Goal: Information Seeking & Learning: Check status

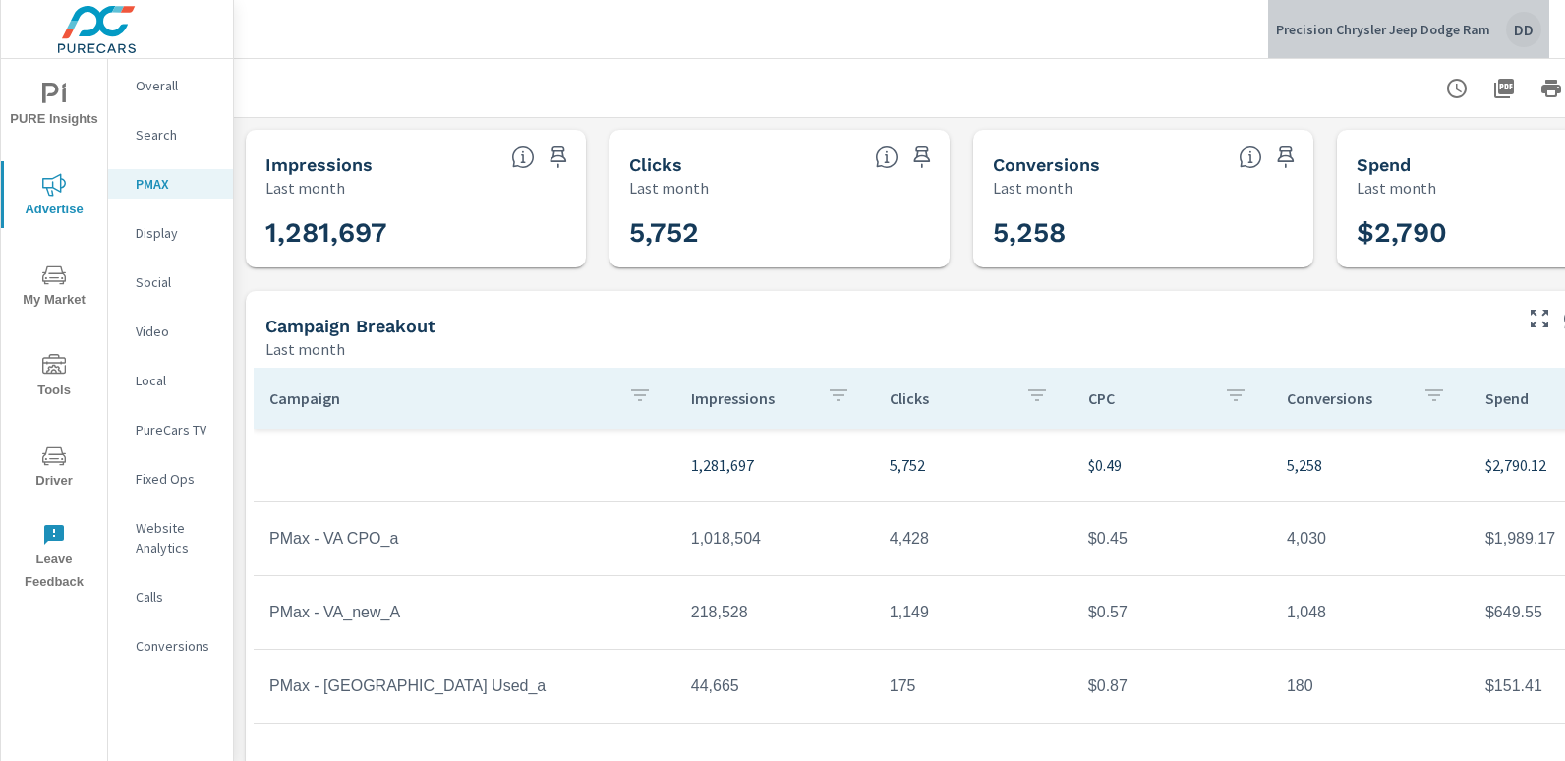
click at [1519, 25] on div "DD" at bounding box center [1523, 29] width 35 height 35
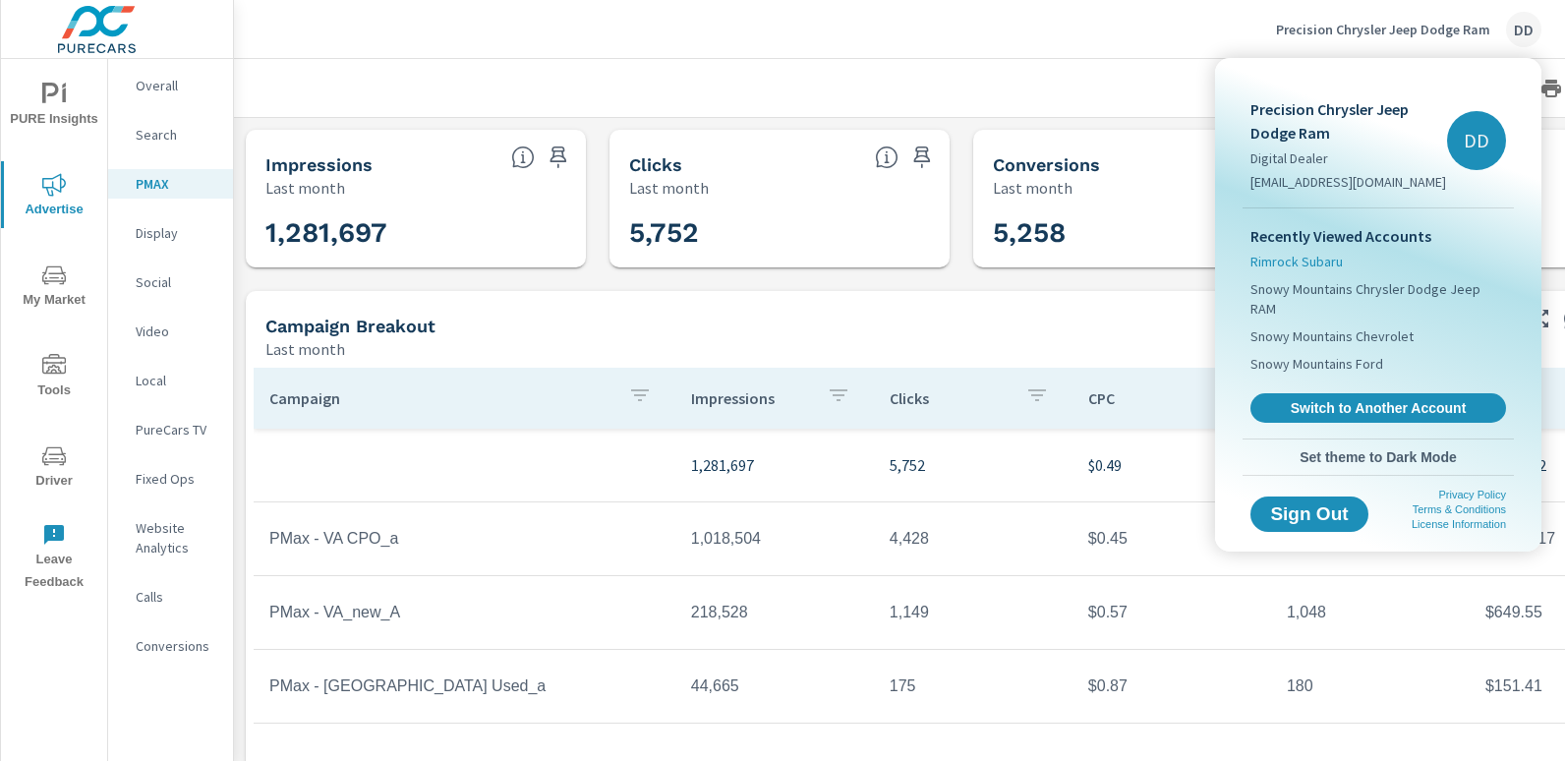
click at [1308, 252] on span "Rimrock Subaru" at bounding box center [1297, 262] width 92 height 20
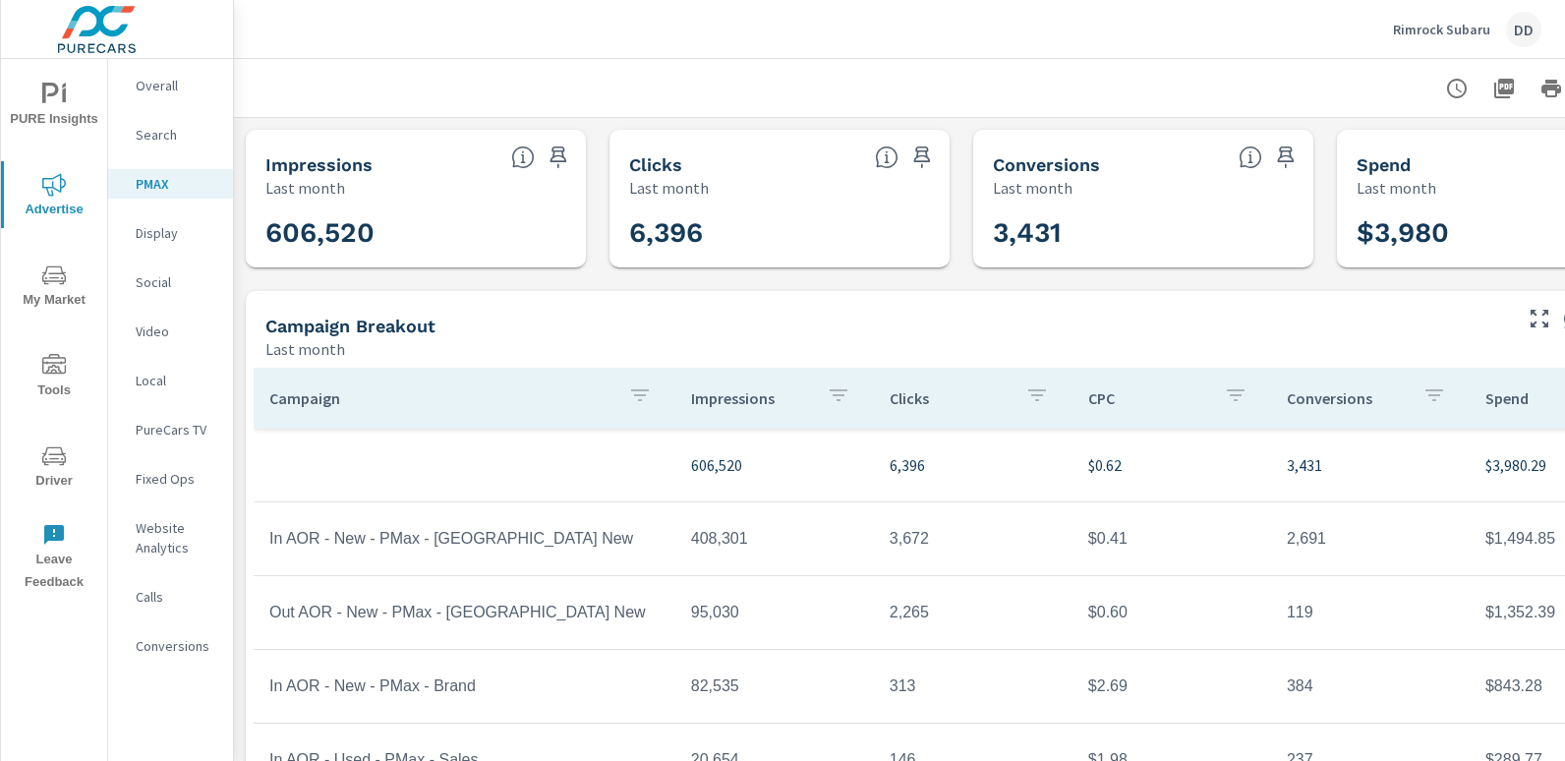
scroll to position [0, 139]
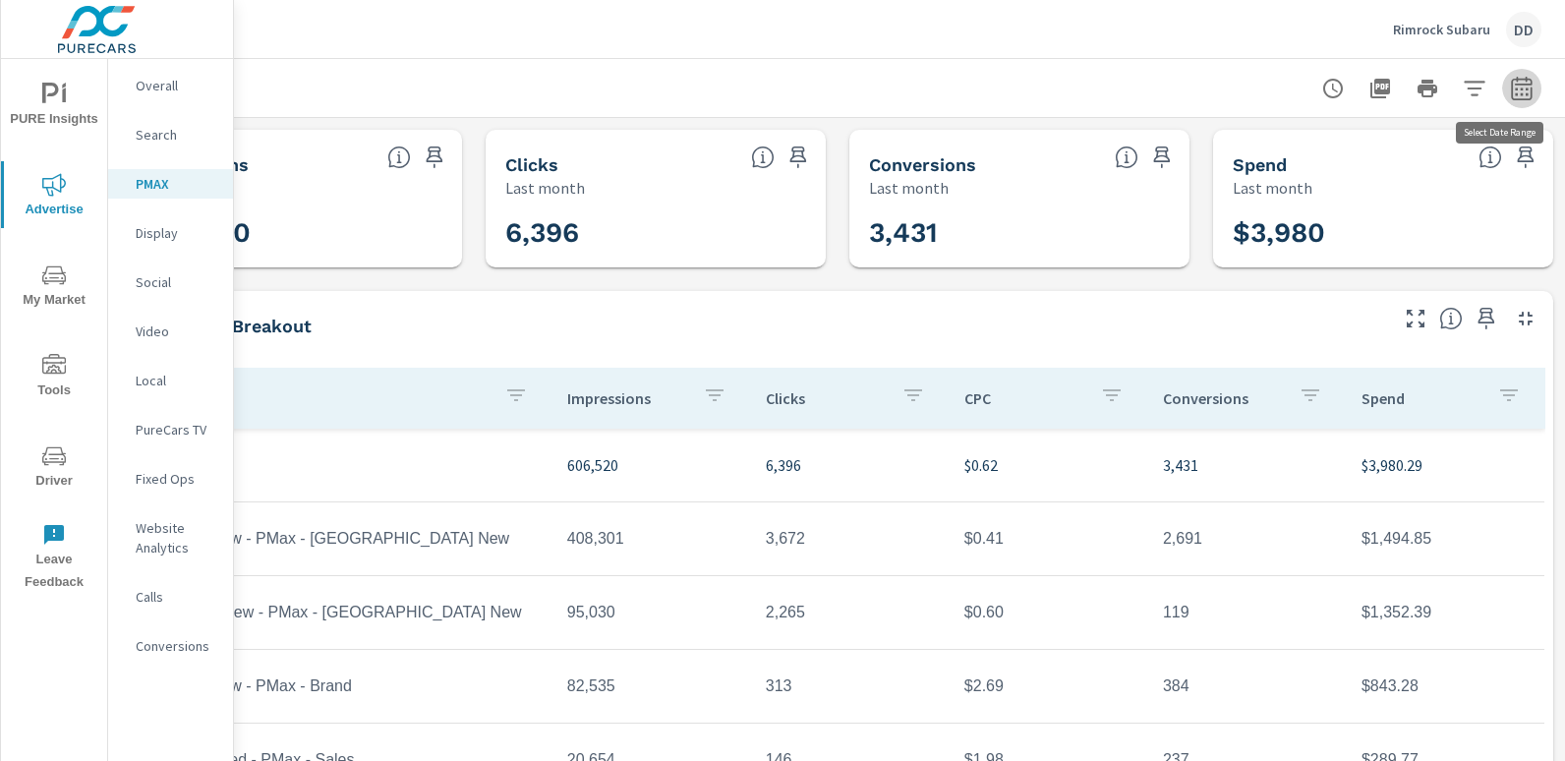
click at [1509, 102] on button "button" at bounding box center [1521, 88] width 39 height 39
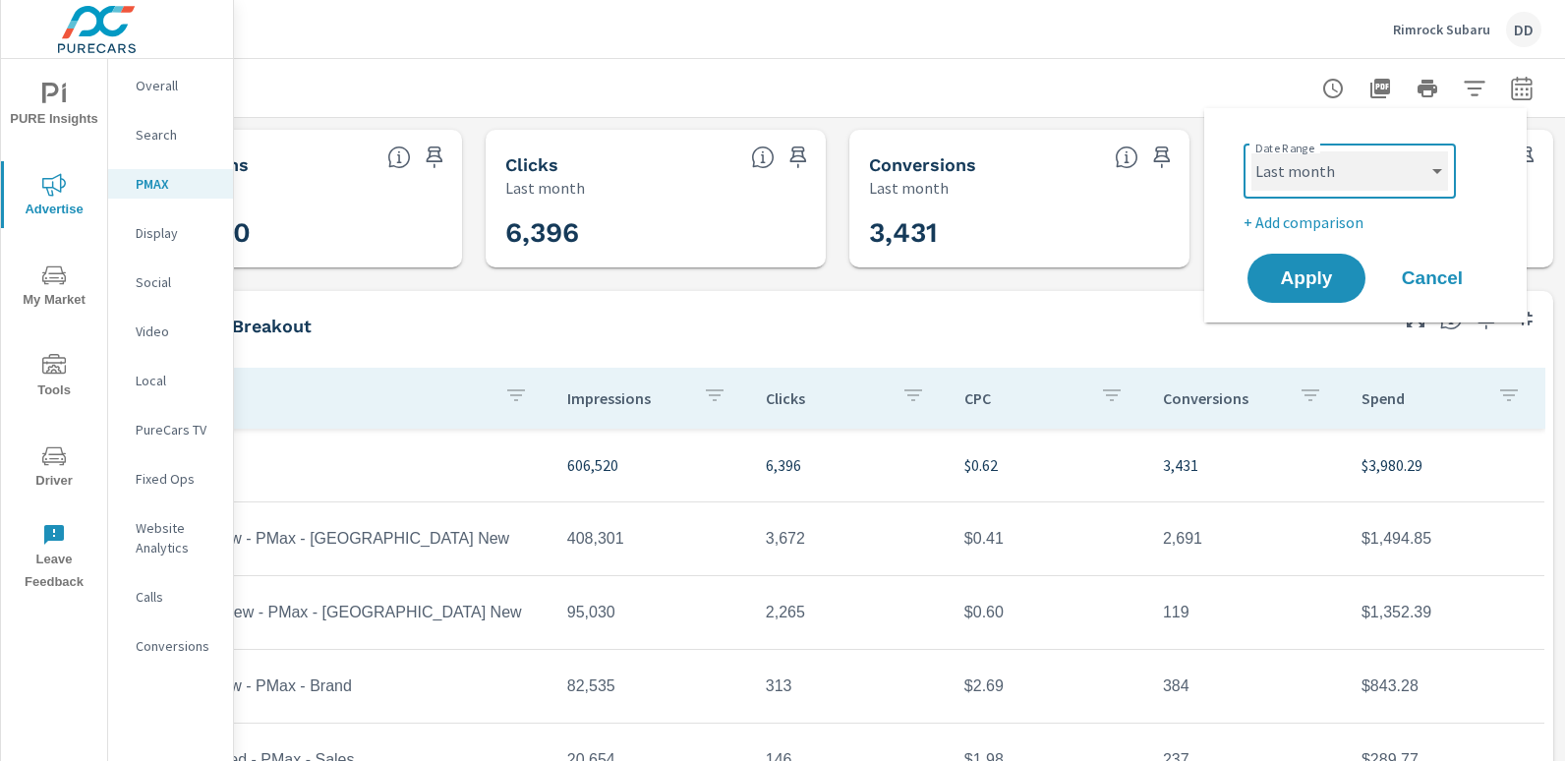
click at [1394, 179] on select "Custom [DATE] Last week Last 7 days Last 14 days Last 30 days Last 45 days Last…" at bounding box center [1350, 170] width 197 height 39
click at [1252, 151] on select "Custom [DATE] Last week Last 7 days Last 14 days Last 30 days Last 45 days Last…" at bounding box center [1350, 170] width 197 height 39
select select "custom"
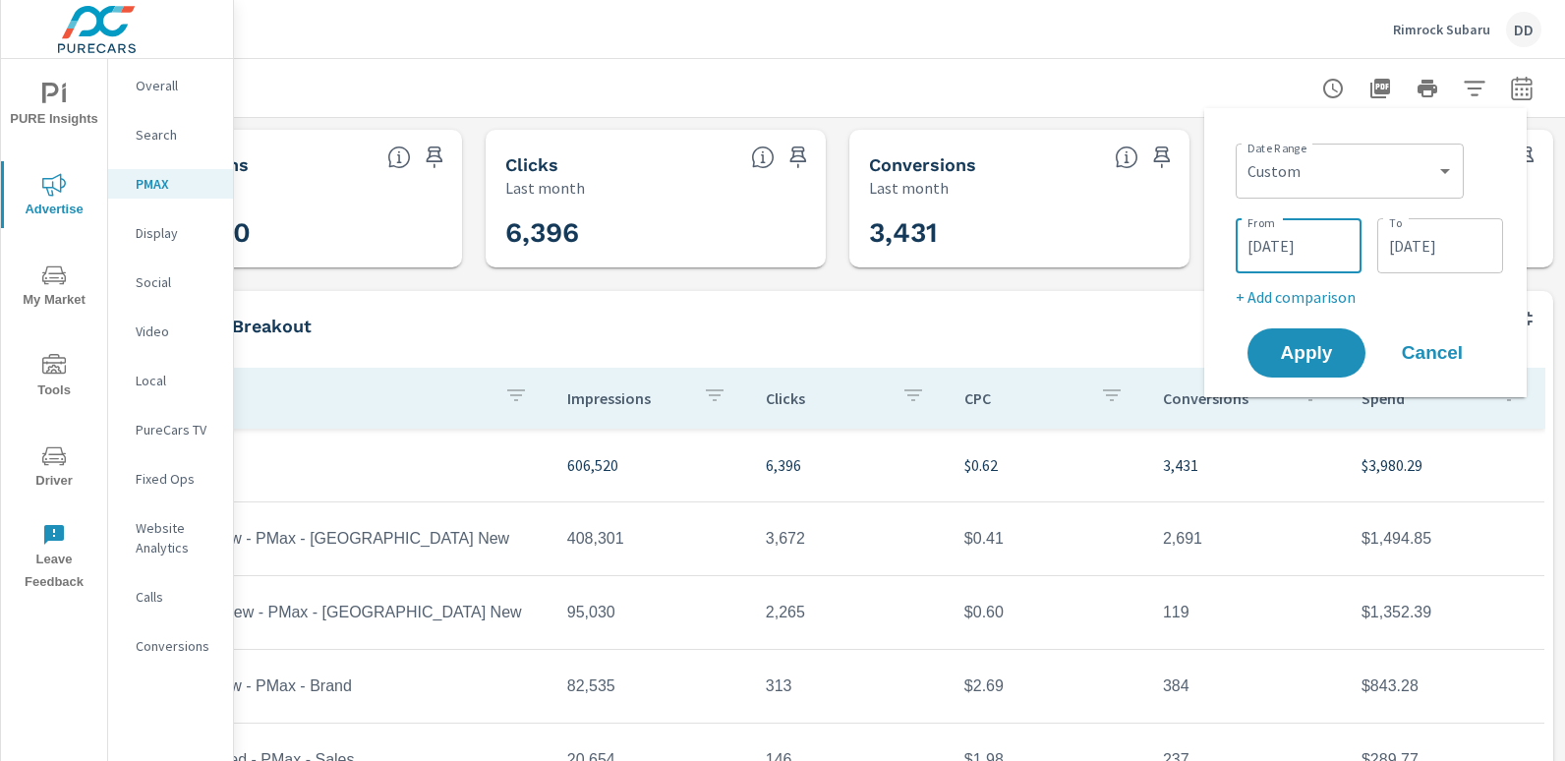
click at [1244, 248] on input "[DATE]" at bounding box center [1299, 245] width 110 height 39
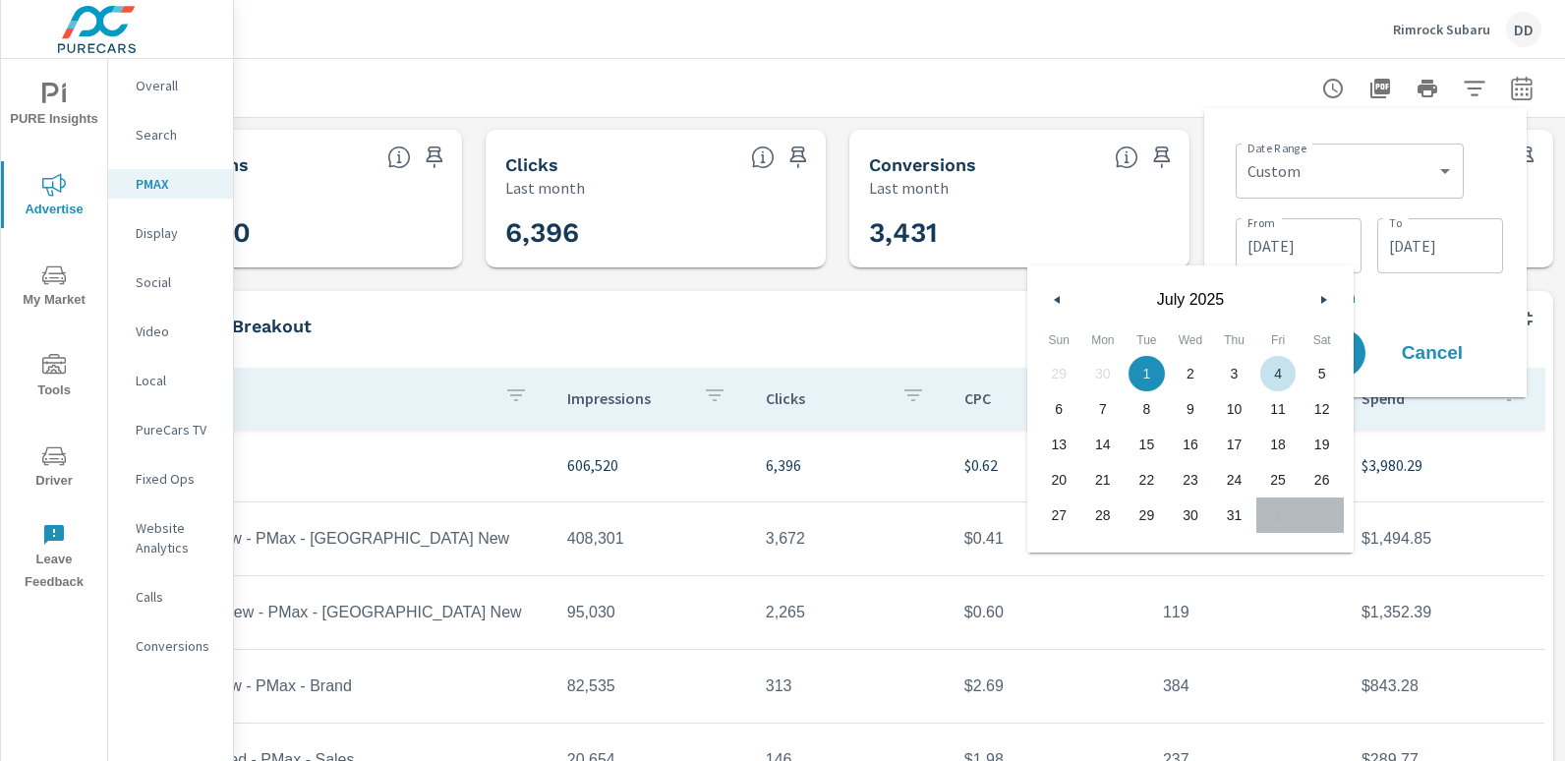
click at [1318, 300] on button "button" at bounding box center [1324, 300] width 24 height 24
click at [1336, 294] on div "[DATE]" at bounding box center [1190, 294] width 326 height 59
click at [1328, 296] on icon "button" at bounding box center [1326, 300] width 10 height 8
click at [1323, 299] on icon "button" at bounding box center [1326, 300] width 10 height 8
click at [1322, 294] on button "button" at bounding box center [1324, 300] width 24 height 24
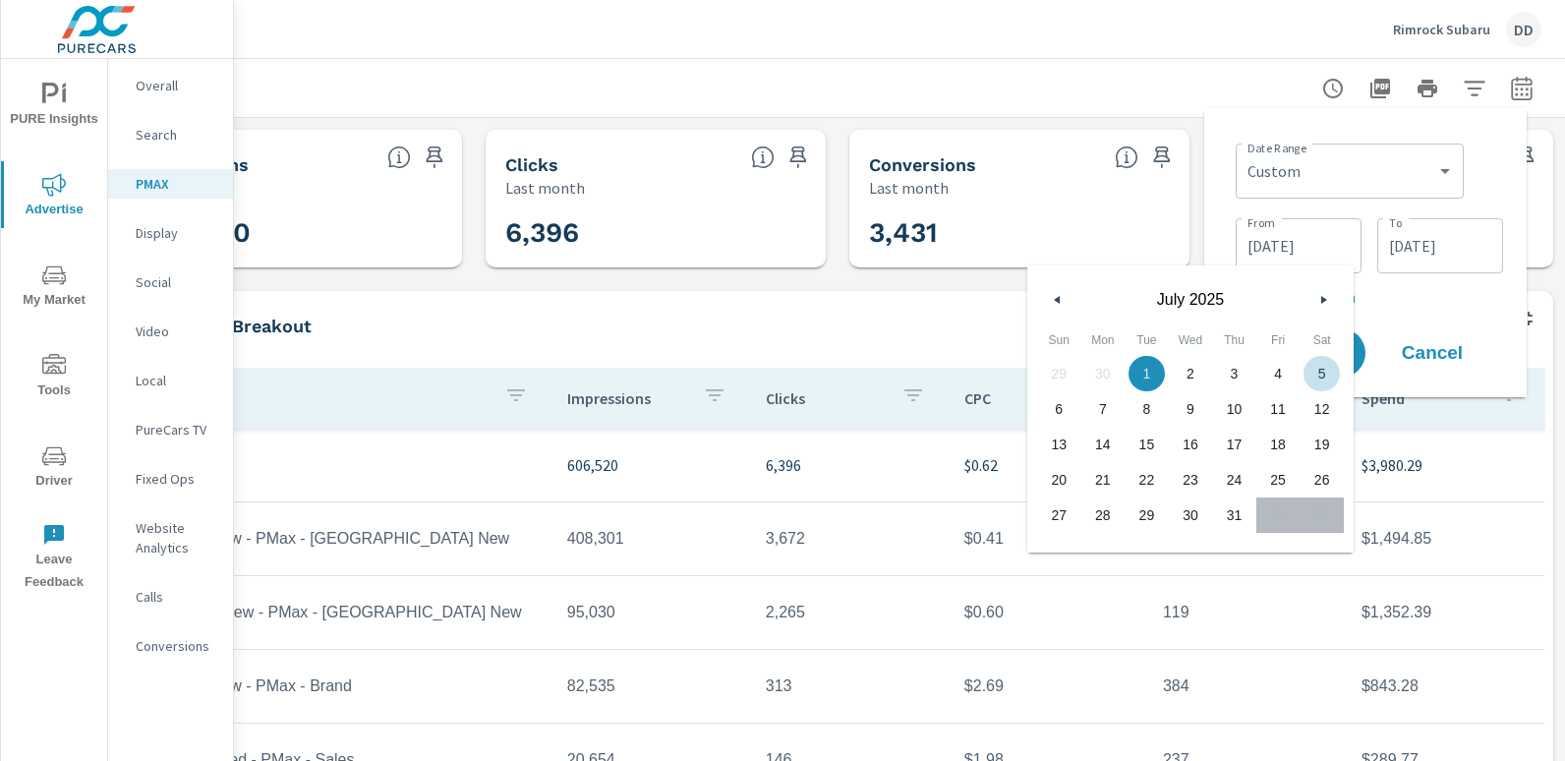
click at [1061, 290] on button "button" at bounding box center [1058, 300] width 24 height 24
click at [1317, 301] on button "button" at bounding box center [1324, 300] width 24 height 24
click at [1475, 148] on div "Date Range Custom [DATE] Last week Last 7 days Last 14 days Last 30 days Last 4…" at bounding box center [1369, 169] width 267 height 67
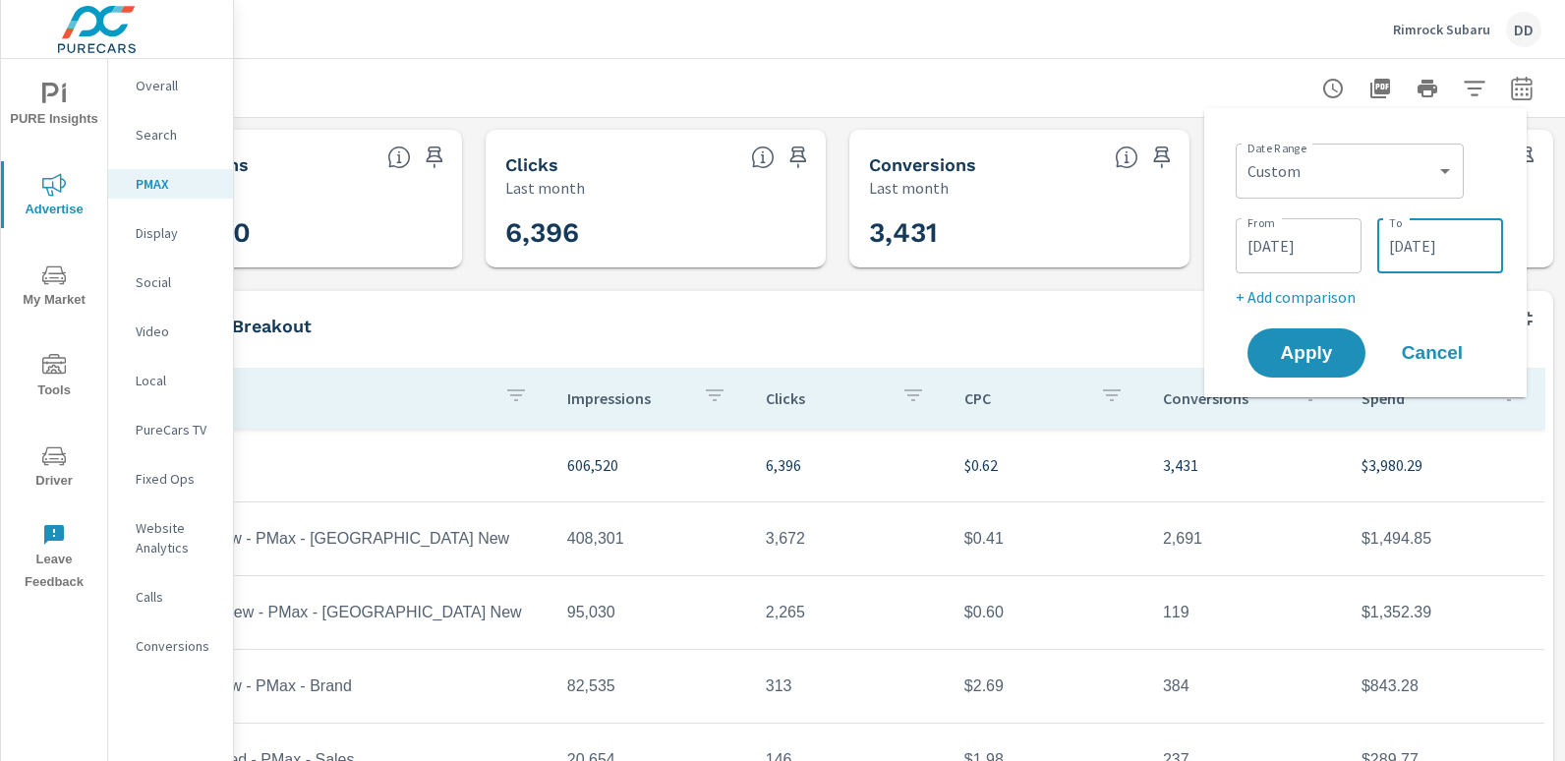
click at [1415, 246] on input "[DATE]" at bounding box center [1440, 245] width 110 height 39
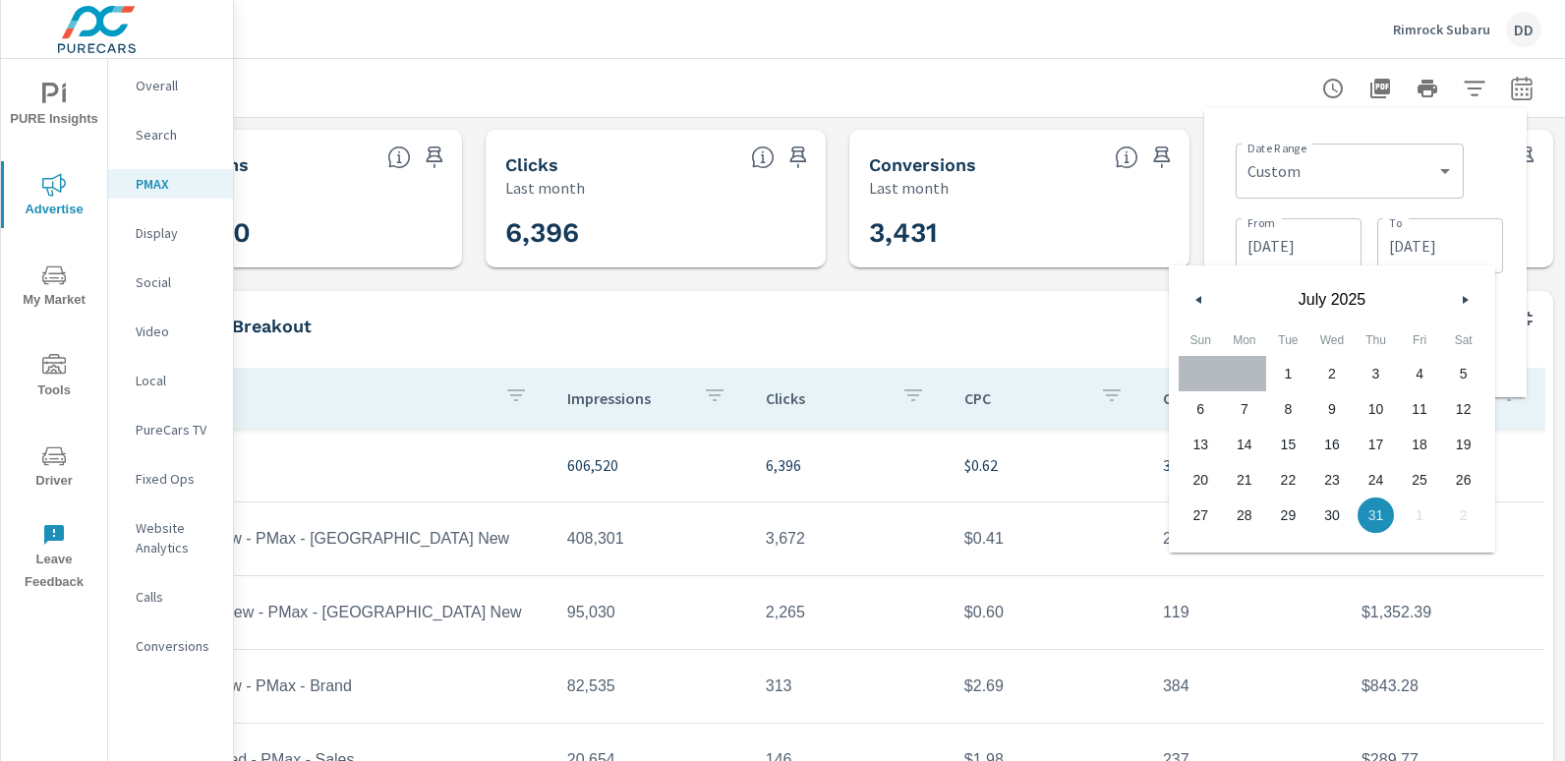
click at [1458, 309] on button "button" at bounding box center [1465, 300] width 24 height 24
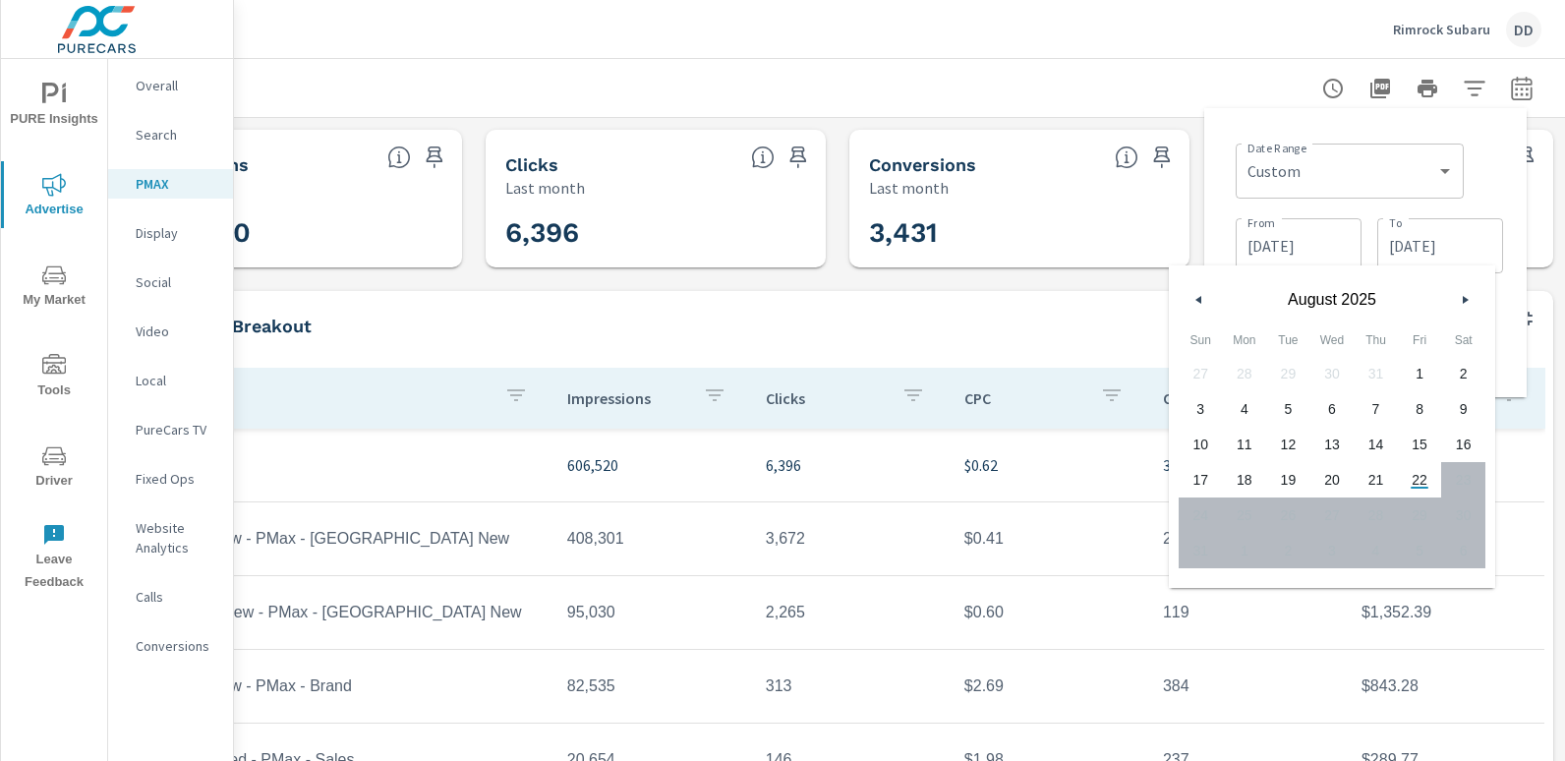
click at [1421, 485] on span "22" at bounding box center [1420, 480] width 44 height 26
type input "[DATE]"
click at [1490, 178] on div "Date Range Custom [DATE] Last week Last 7 days Last 14 days Last 30 days Last 4…" at bounding box center [1369, 169] width 267 height 67
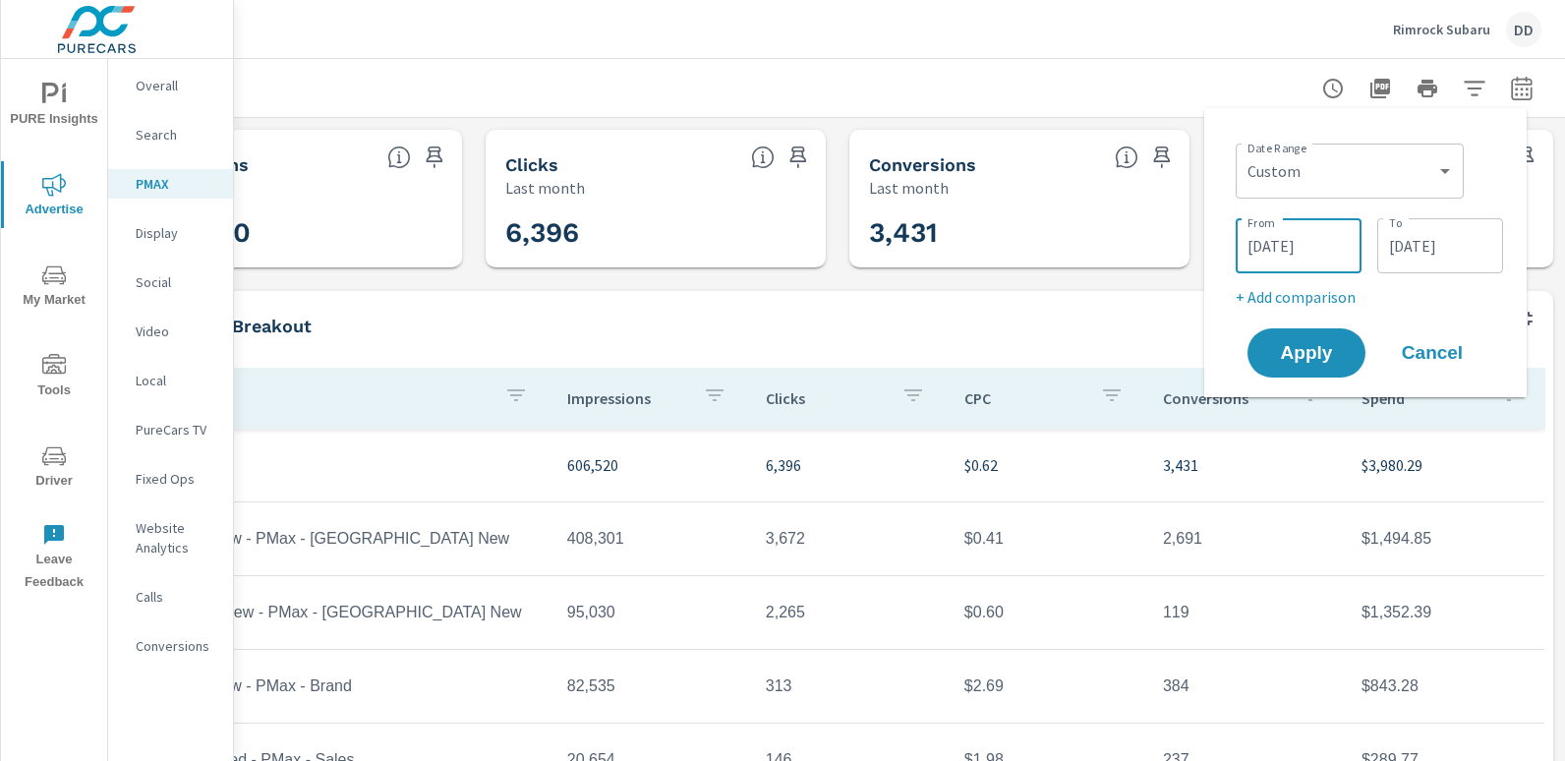
click at [1284, 241] on input "[DATE]" at bounding box center [1299, 245] width 110 height 39
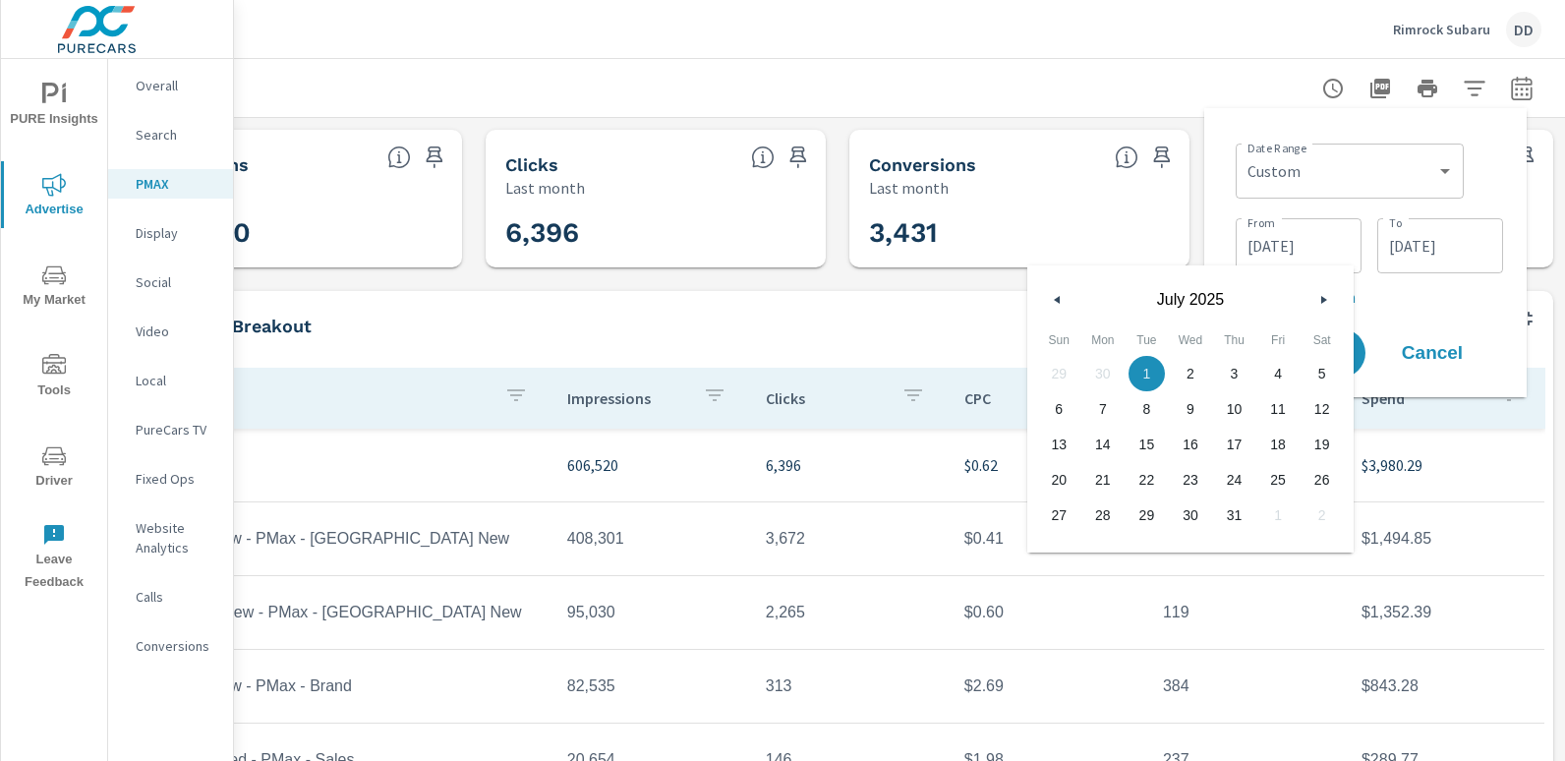
click at [1317, 302] on button "button" at bounding box center [1324, 300] width 24 height 24
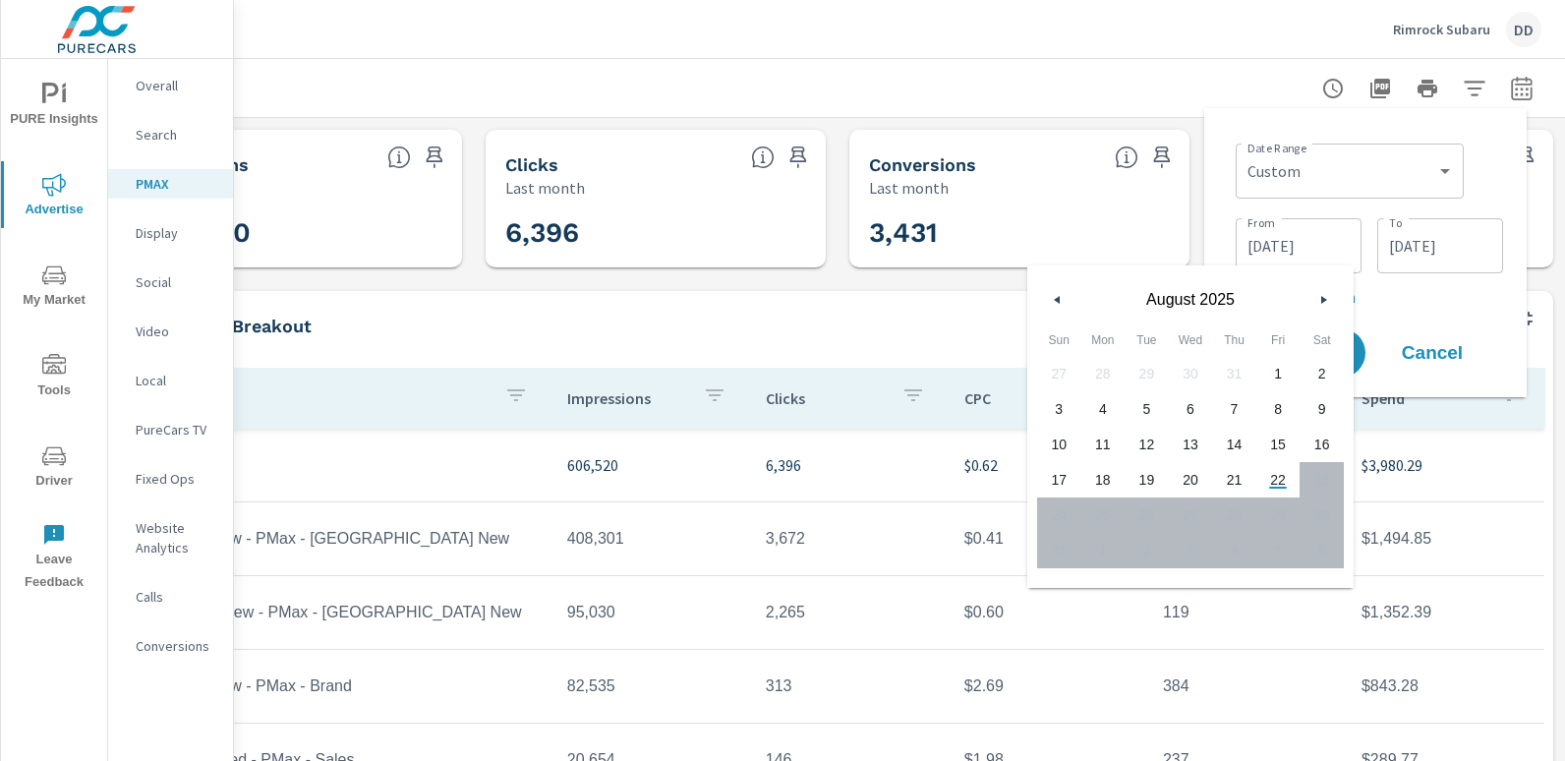
click at [1279, 407] on span "8" at bounding box center [1279, 409] width 44 height 26
type input "[DATE]"
click at [1492, 184] on div "Date Range Custom [DATE] Last week Last 7 days Last 14 days Last 30 days Last 4…" at bounding box center [1369, 169] width 267 height 67
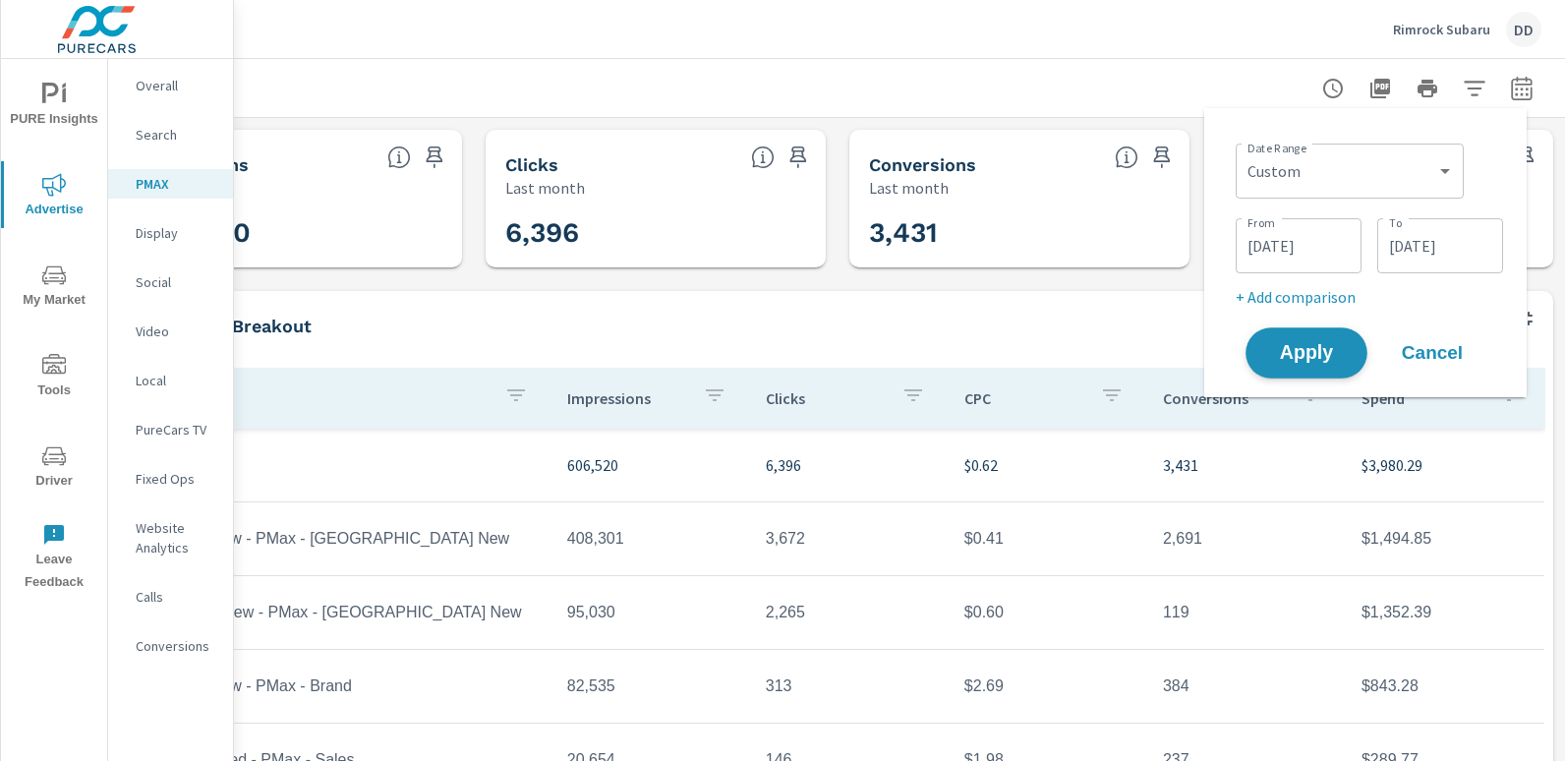
click at [1314, 351] on span "Apply" at bounding box center [1306, 353] width 81 height 19
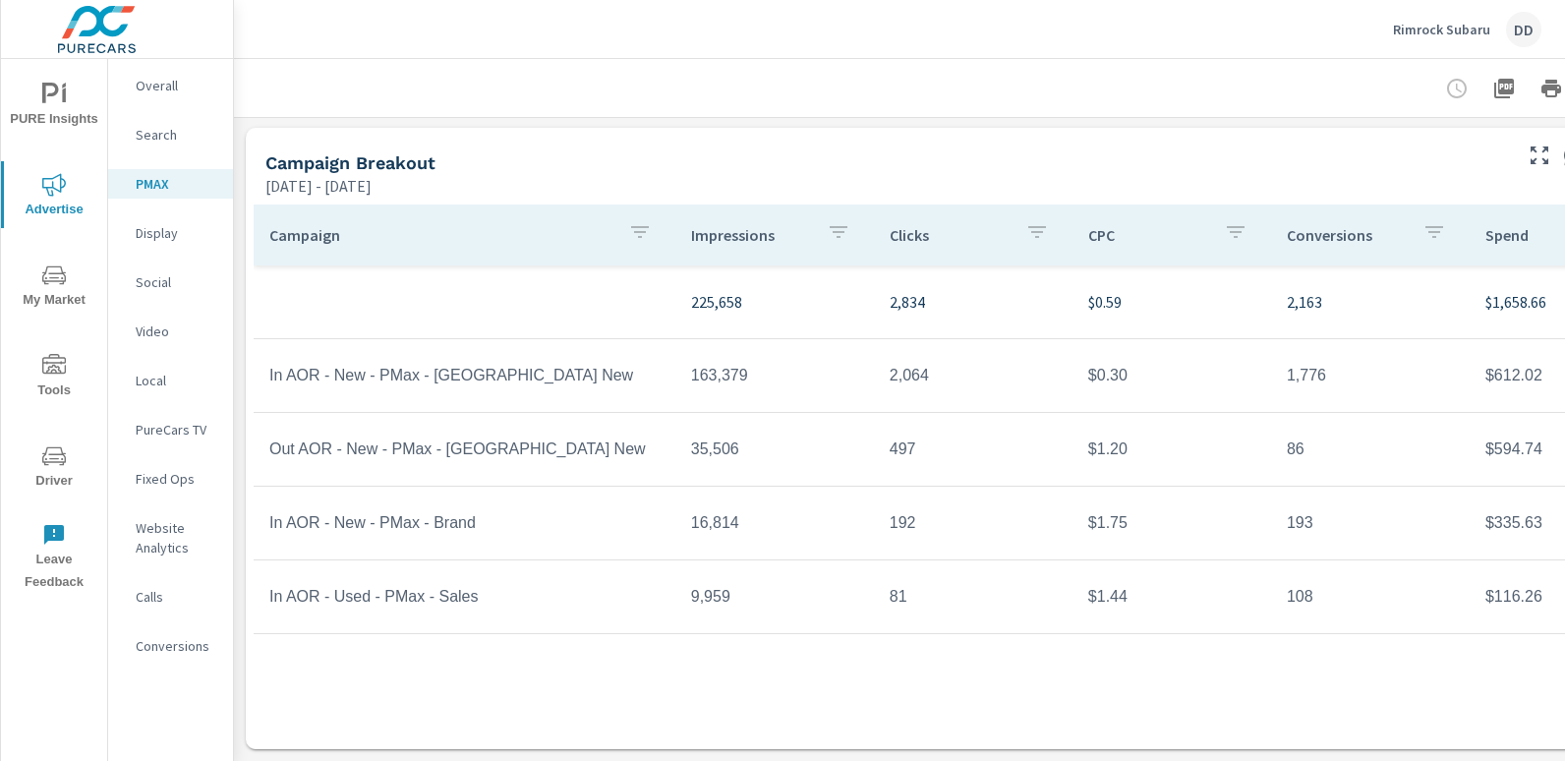
scroll to position [178, 0]
click at [181, 643] on p "Conversions" at bounding box center [177, 646] width 82 height 20
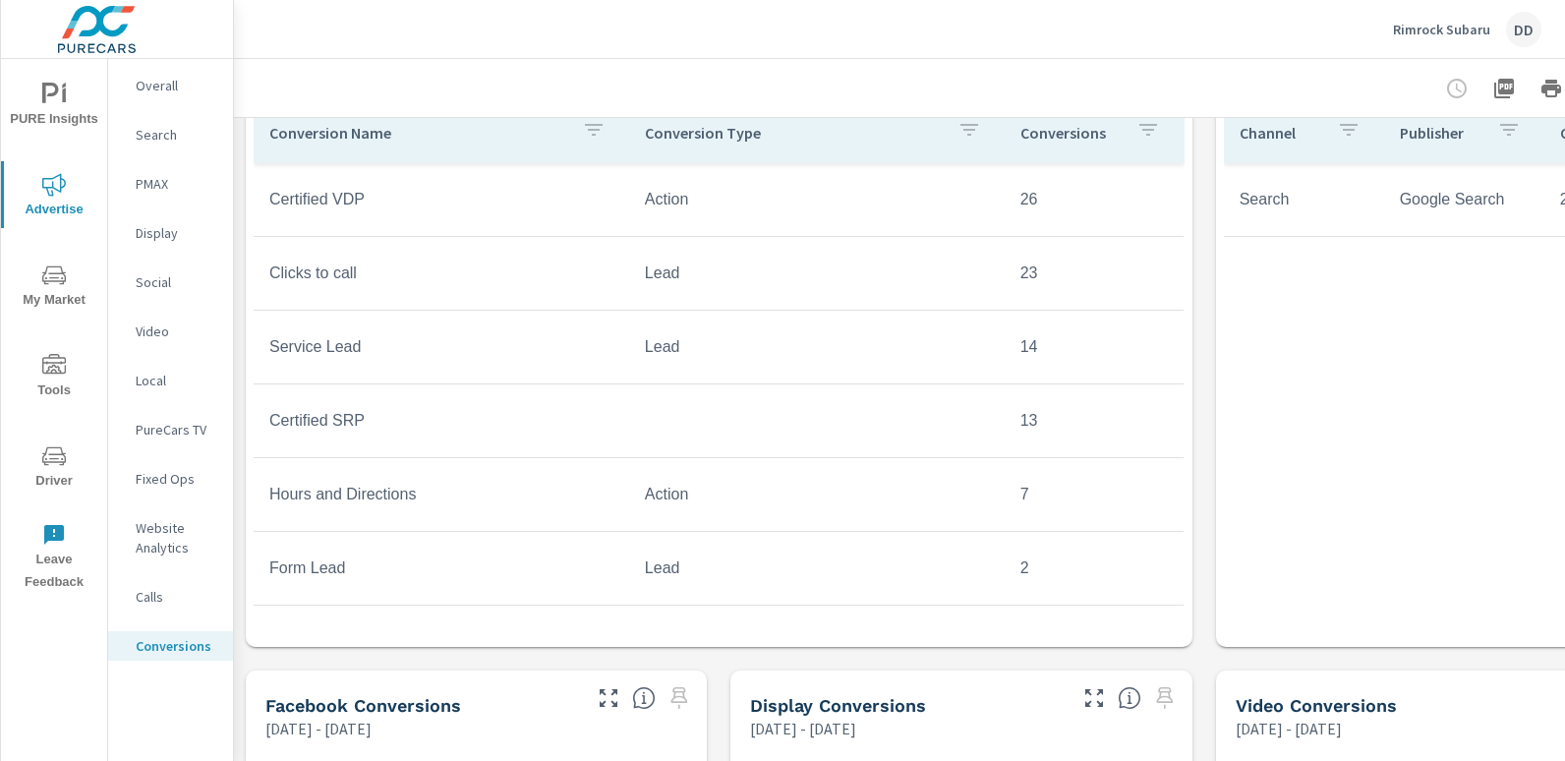
scroll to position [901, 0]
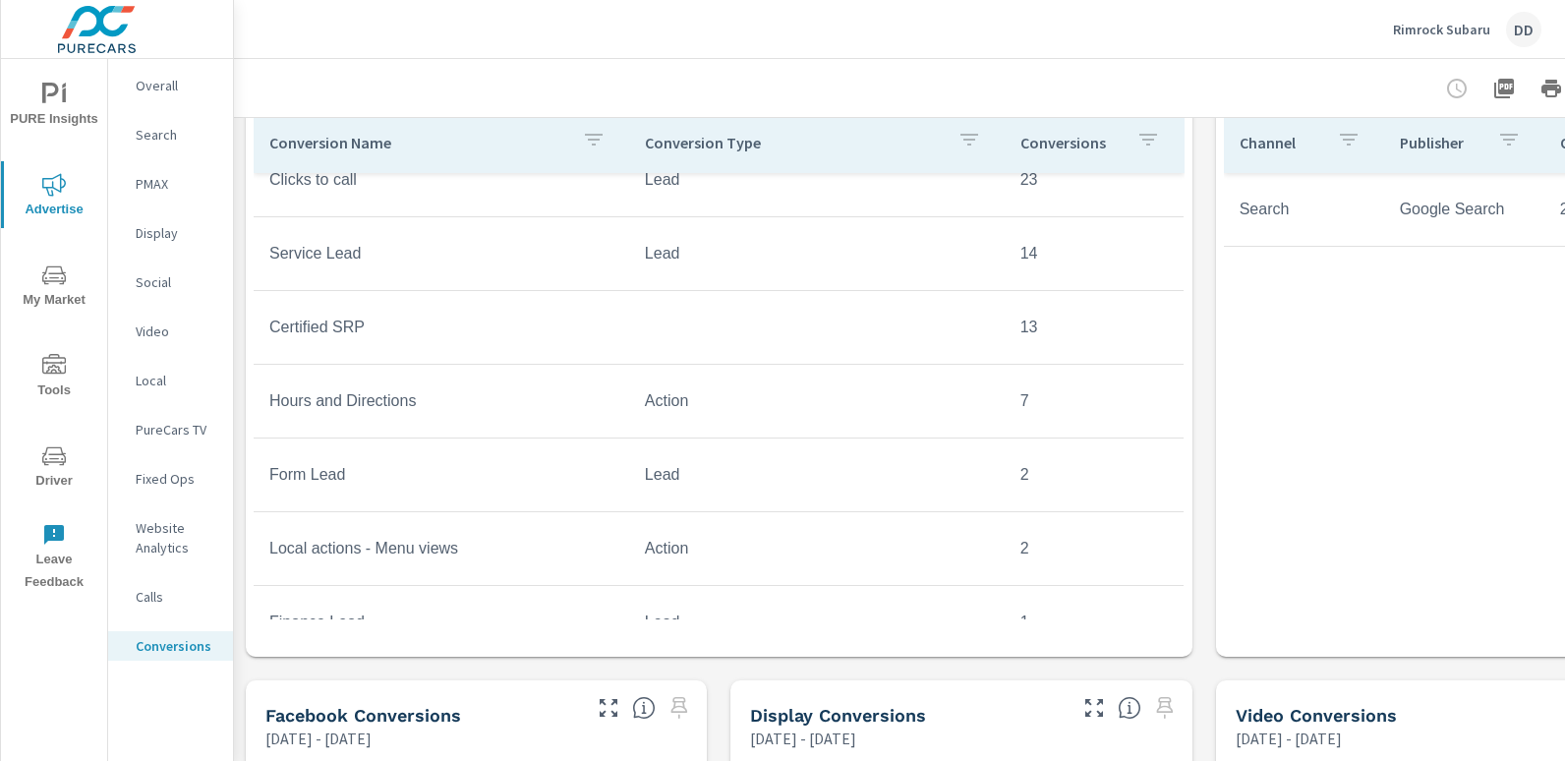
scroll to position [883, 0]
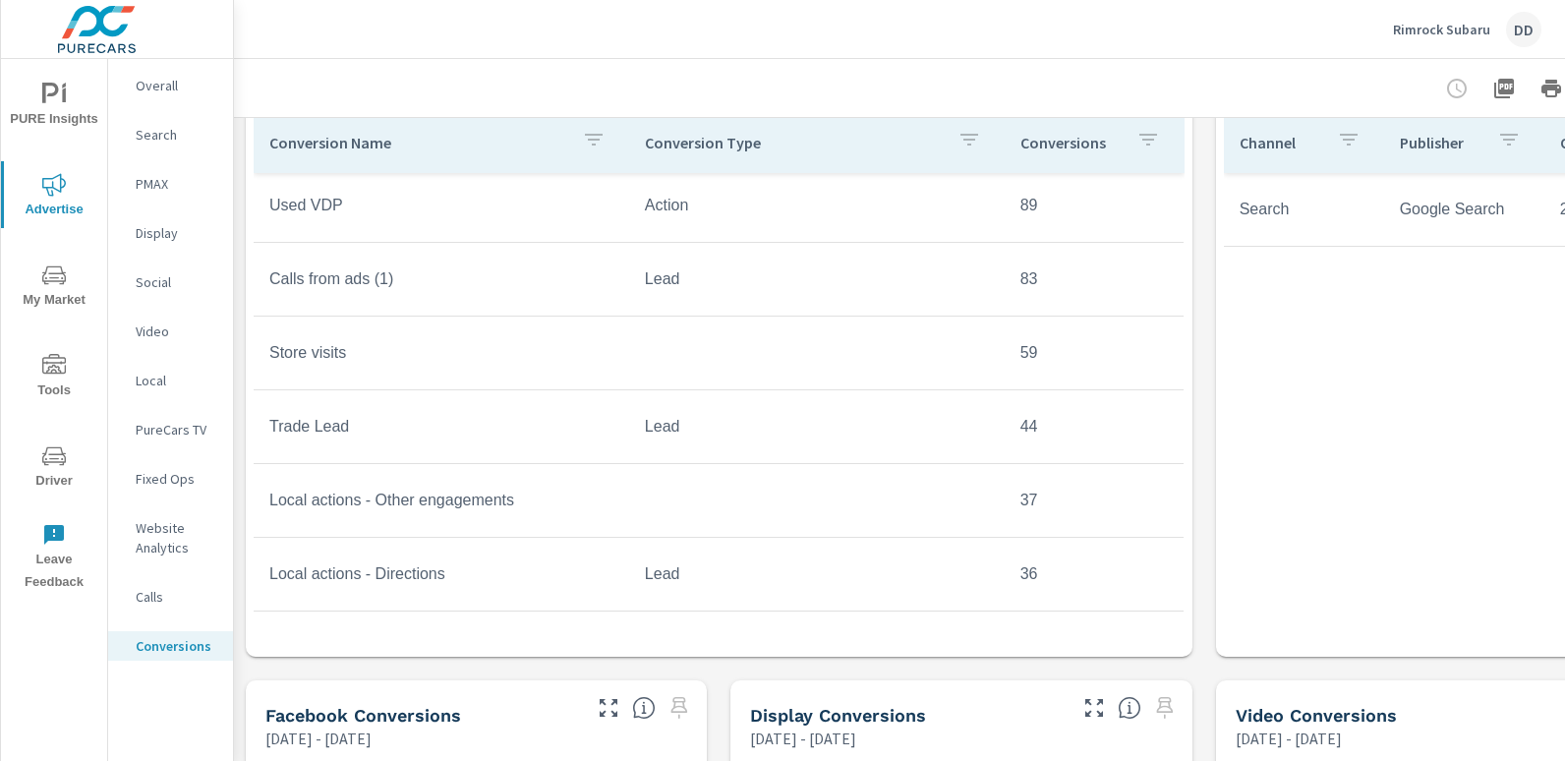
scroll to position [293, 0]
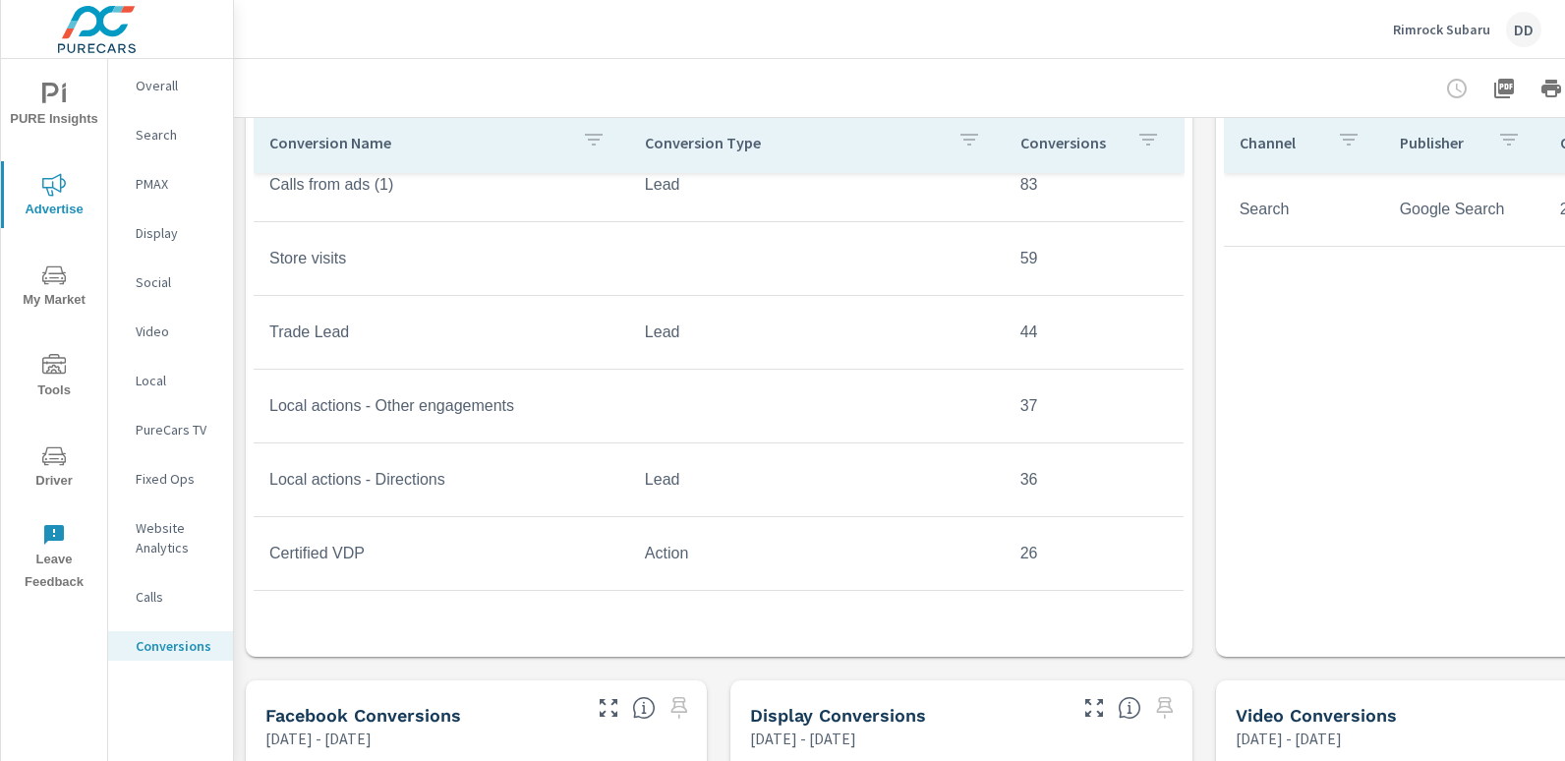
scroll to position [409, 0]
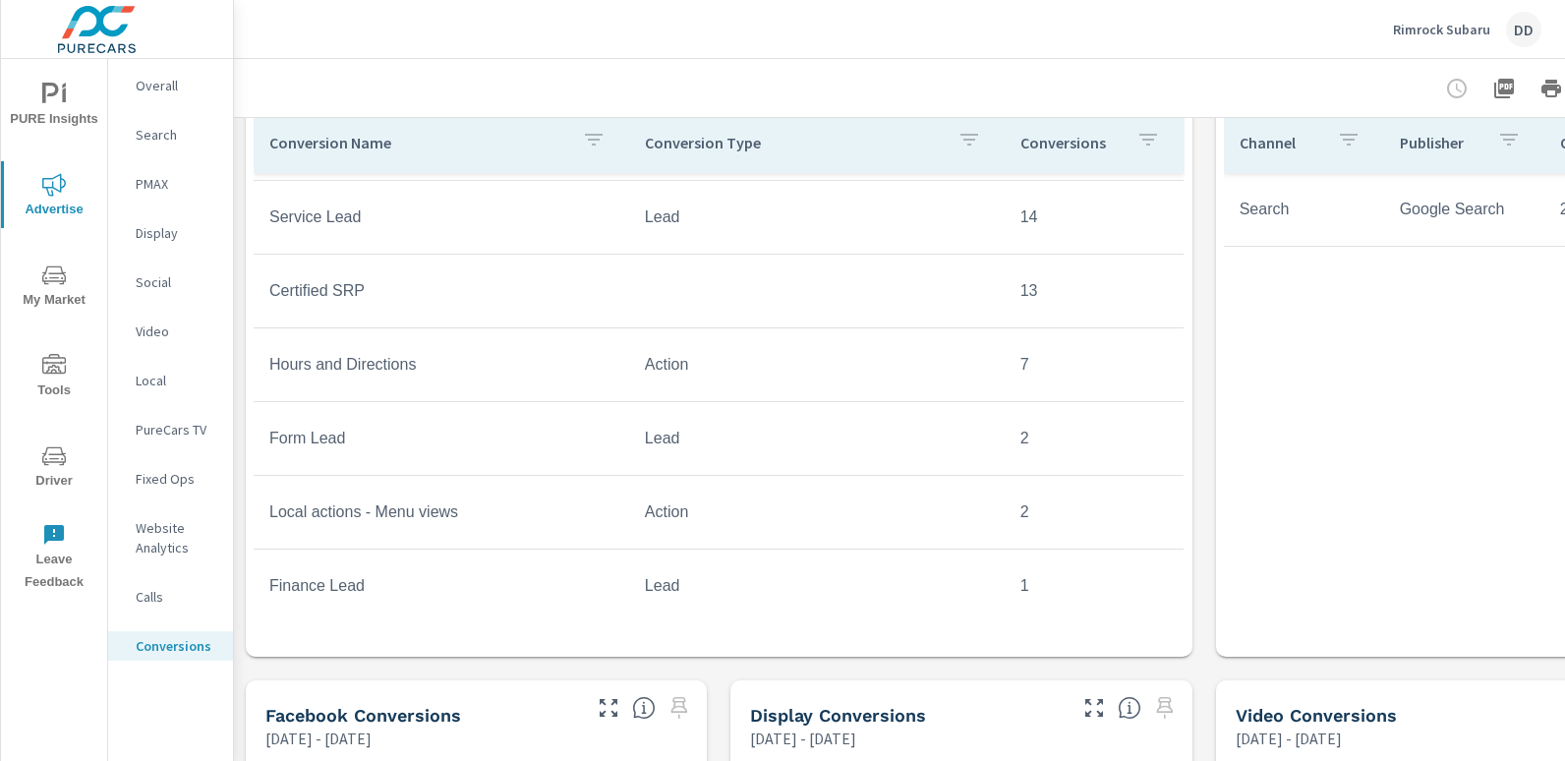
scroll to position [883, 0]
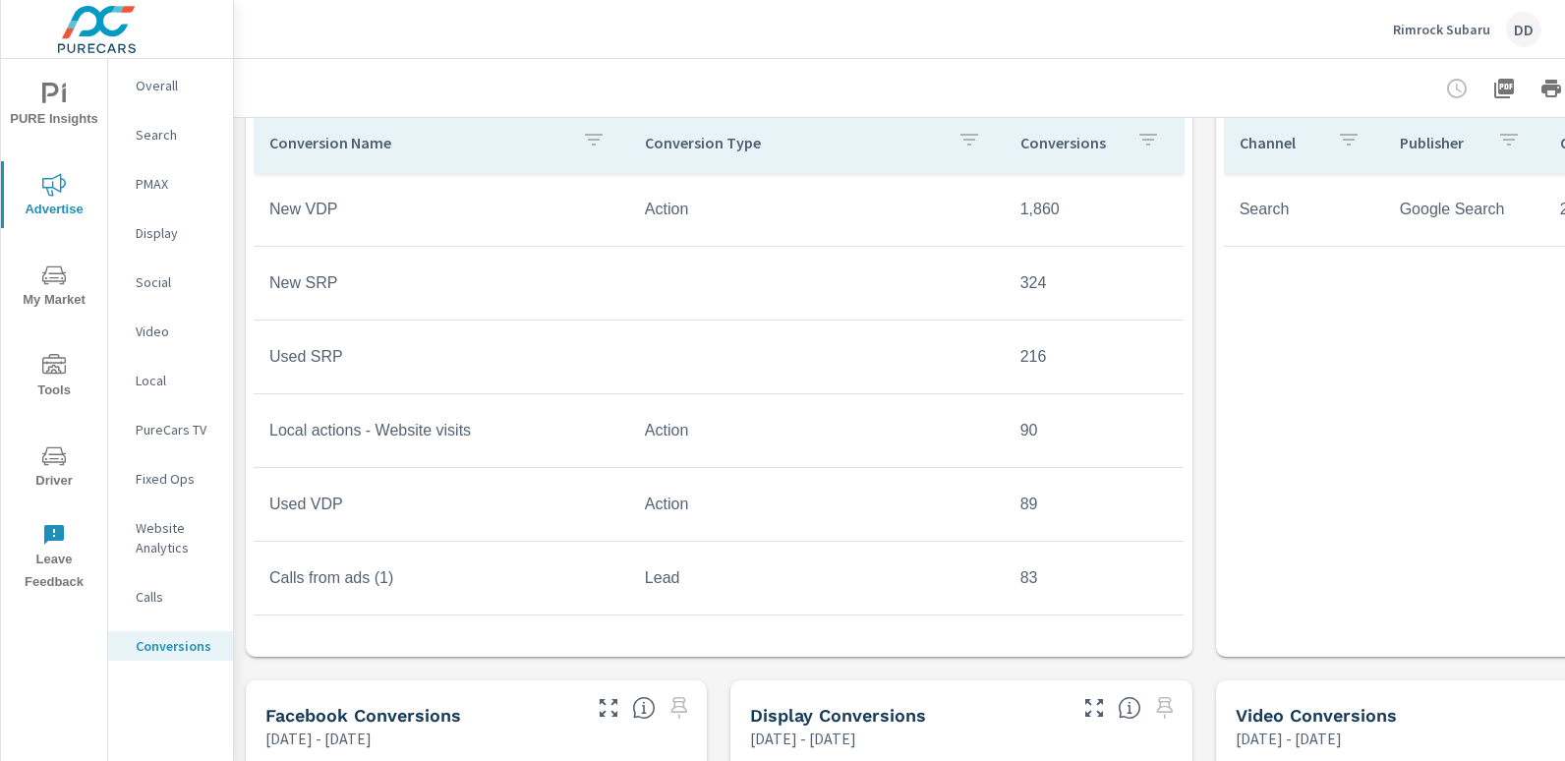
scroll to position [0, 166]
